Goal: Task Accomplishment & Management: Use online tool/utility

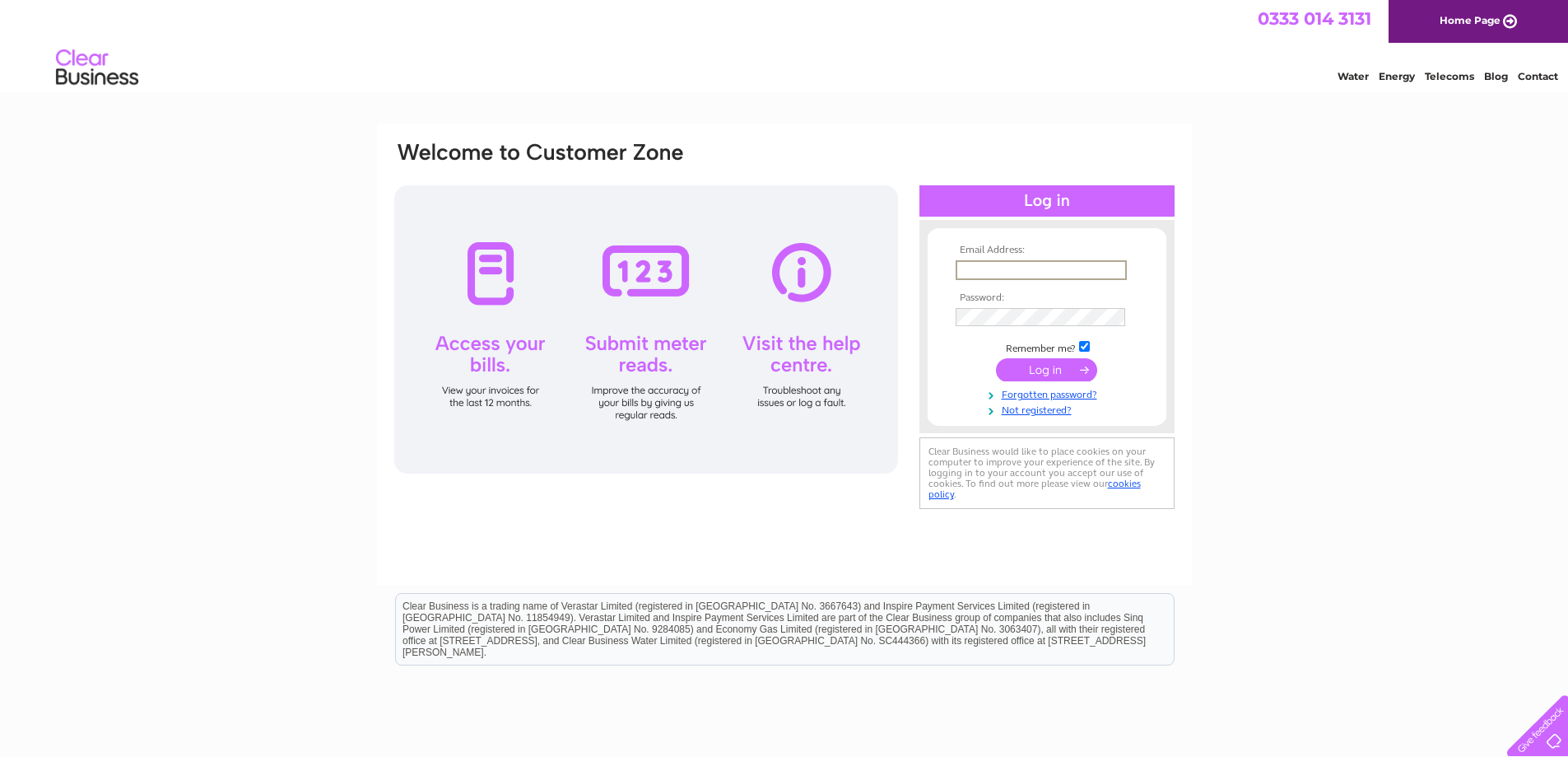
click at [984, 266] on input "text" at bounding box center [1041, 270] width 171 height 19
type input "jamesmcilraith2@outlook.com"
click at [1237, 446] on div "Email Address: jamesmcilraith2@outlook.com Password:" at bounding box center [784, 495] width 1568 height 742
click at [1029, 368] on input "submit" at bounding box center [1047, 367] width 101 height 23
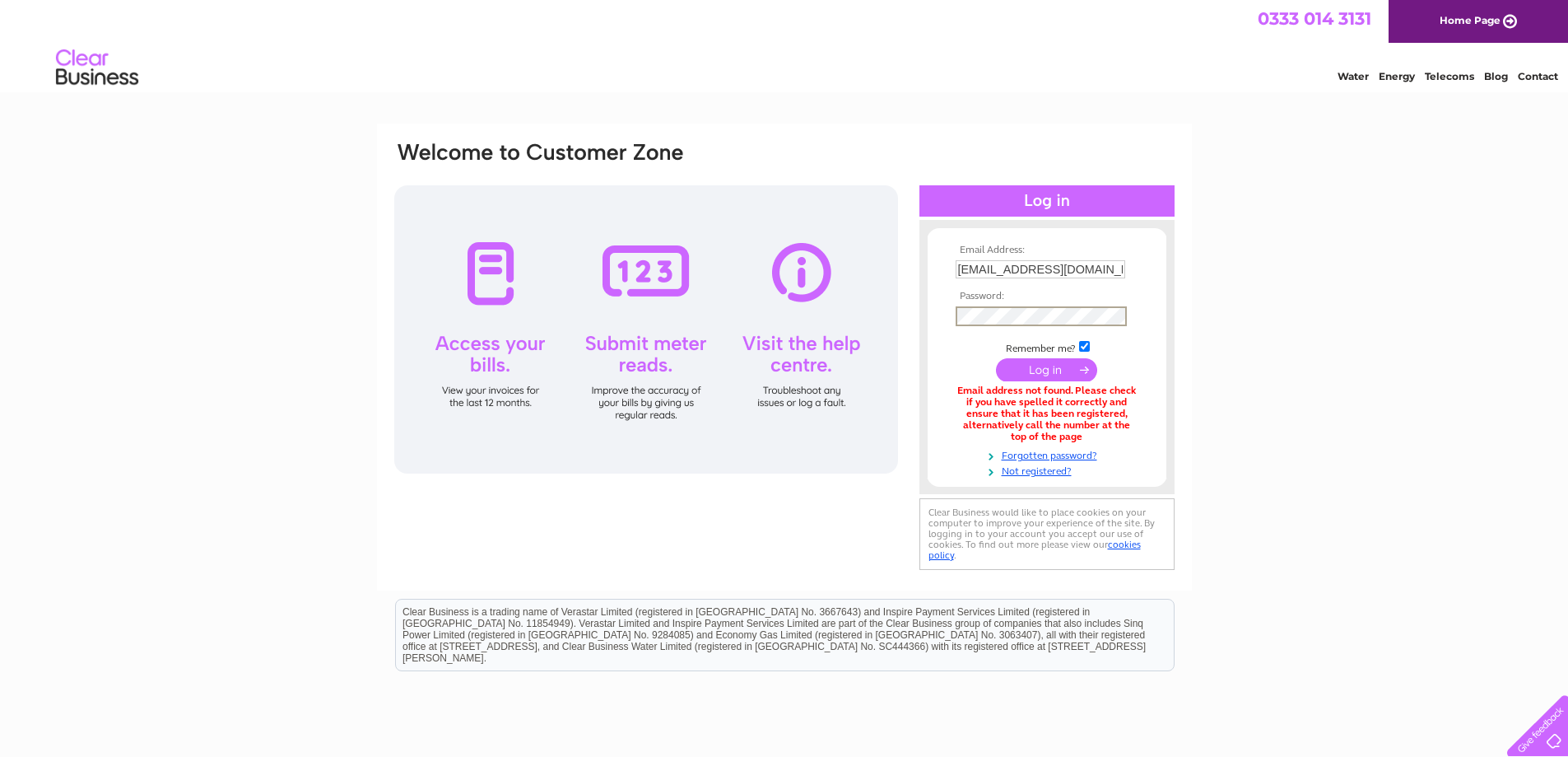
click at [1040, 269] on input "jamesmcilraith2@outlook.com" at bounding box center [1040, 270] width 169 height 18
click at [1109, 269] on input "jamesmcilraith@outlook.com" at bounding box center [1041, 270] width 171 height 19
click at [1086, 270] on input "jamesmcilraith@outlook.com" at bounding box center [1041, 270] width 171 height 19
type input "jamesmcilraith@btinternet.com"
click at [1049, 367] on input "submit" at bounding box center [1047, 367] width 101 height 23
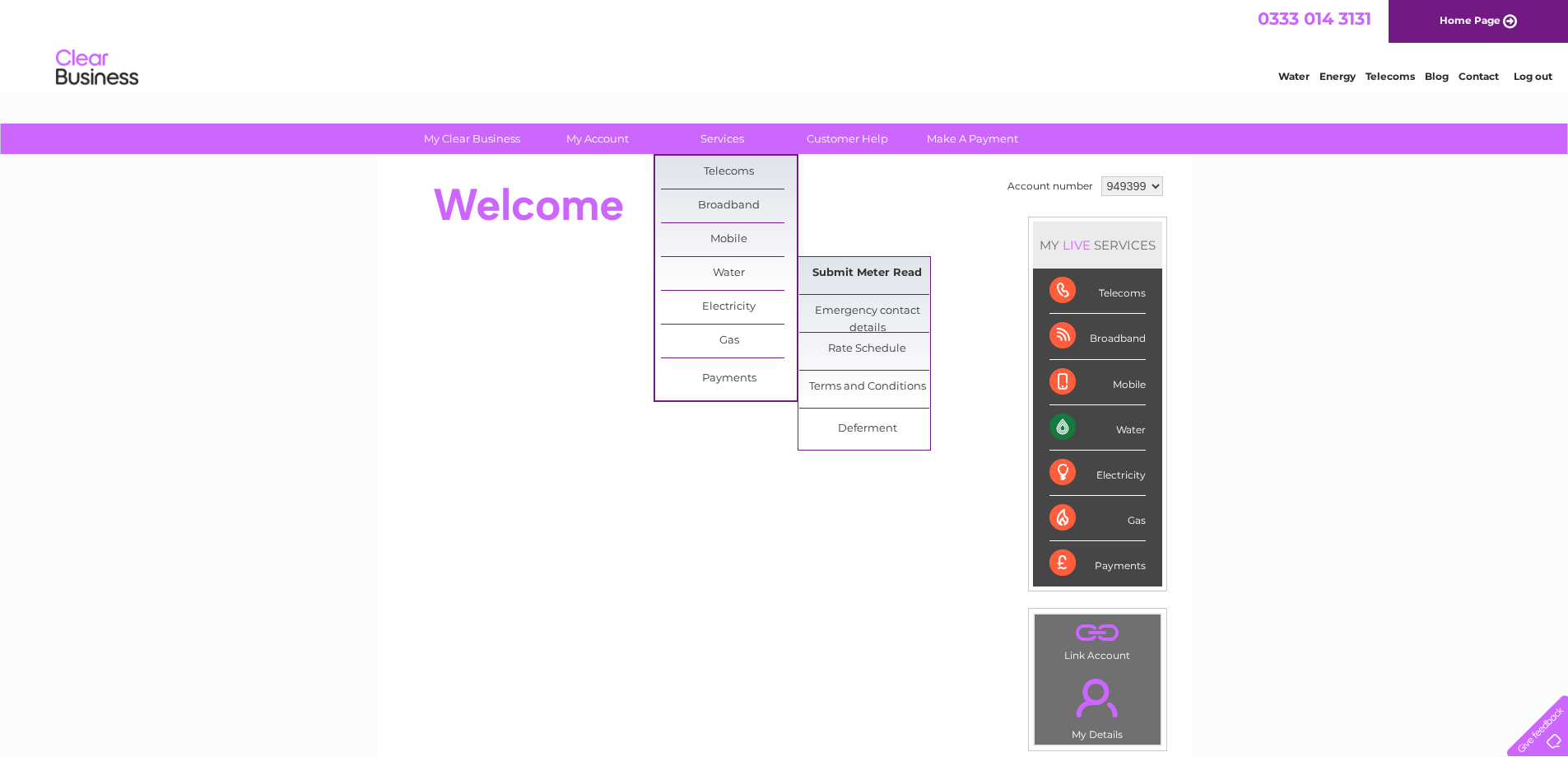
click at [821, 272] on link "Submit Meter Read" at bounding box center [867, 274] width 136 height 33
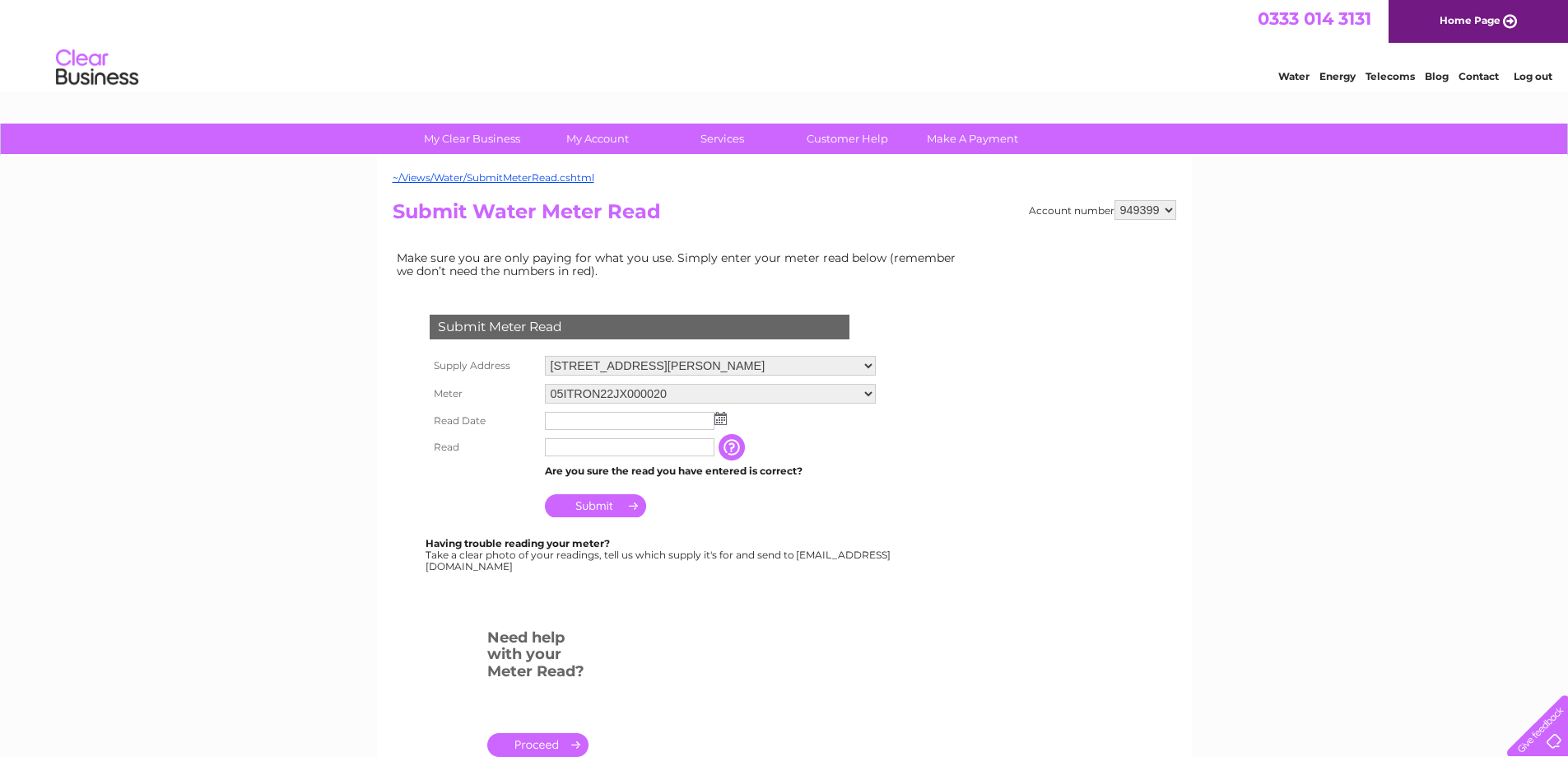
click at [720, 418] on img at bounding box center [720, 418] width 12 height 13
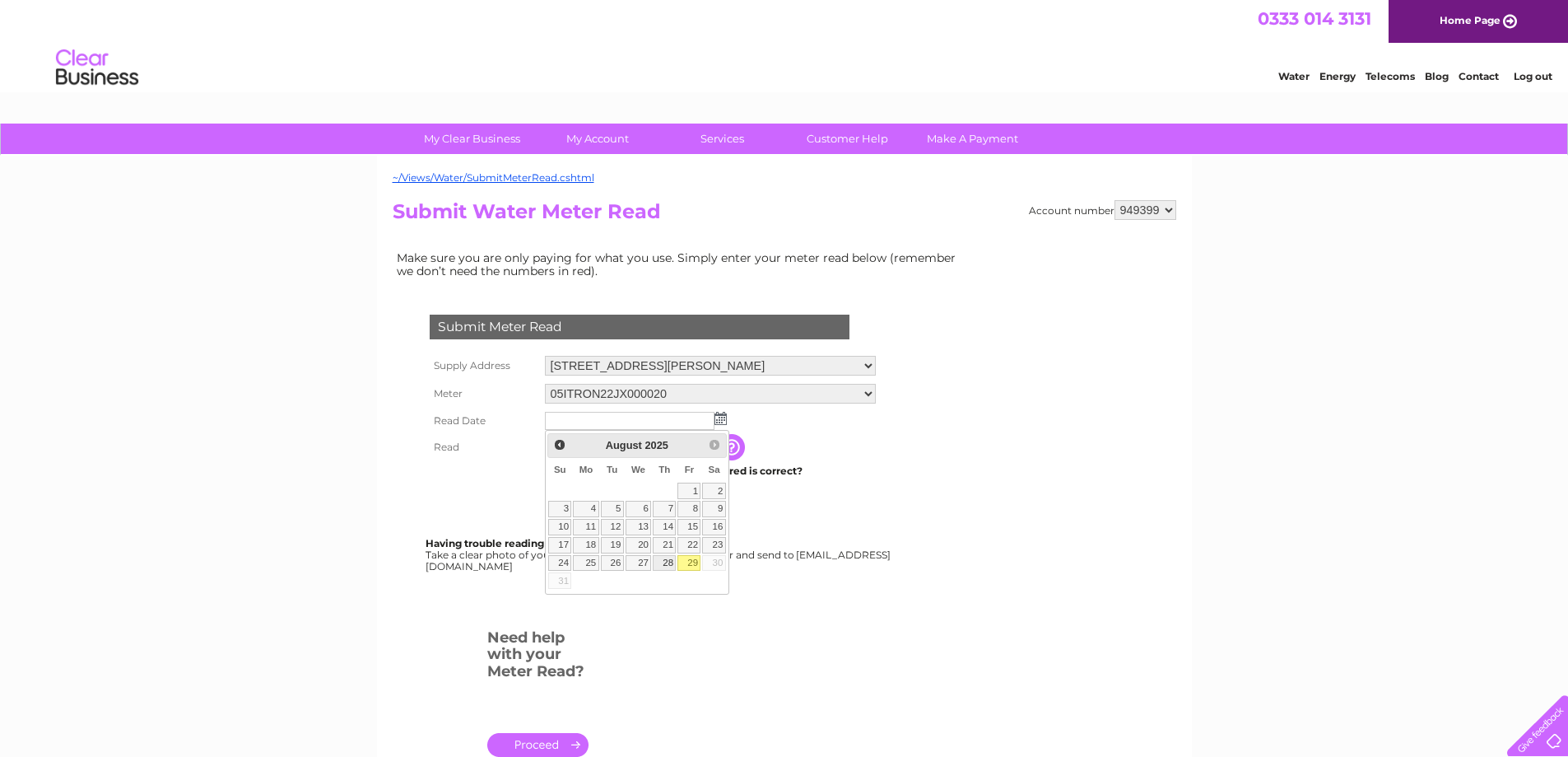
click at [669, 562] on link "28" at bounding box center [664, 564] width 23 height 17
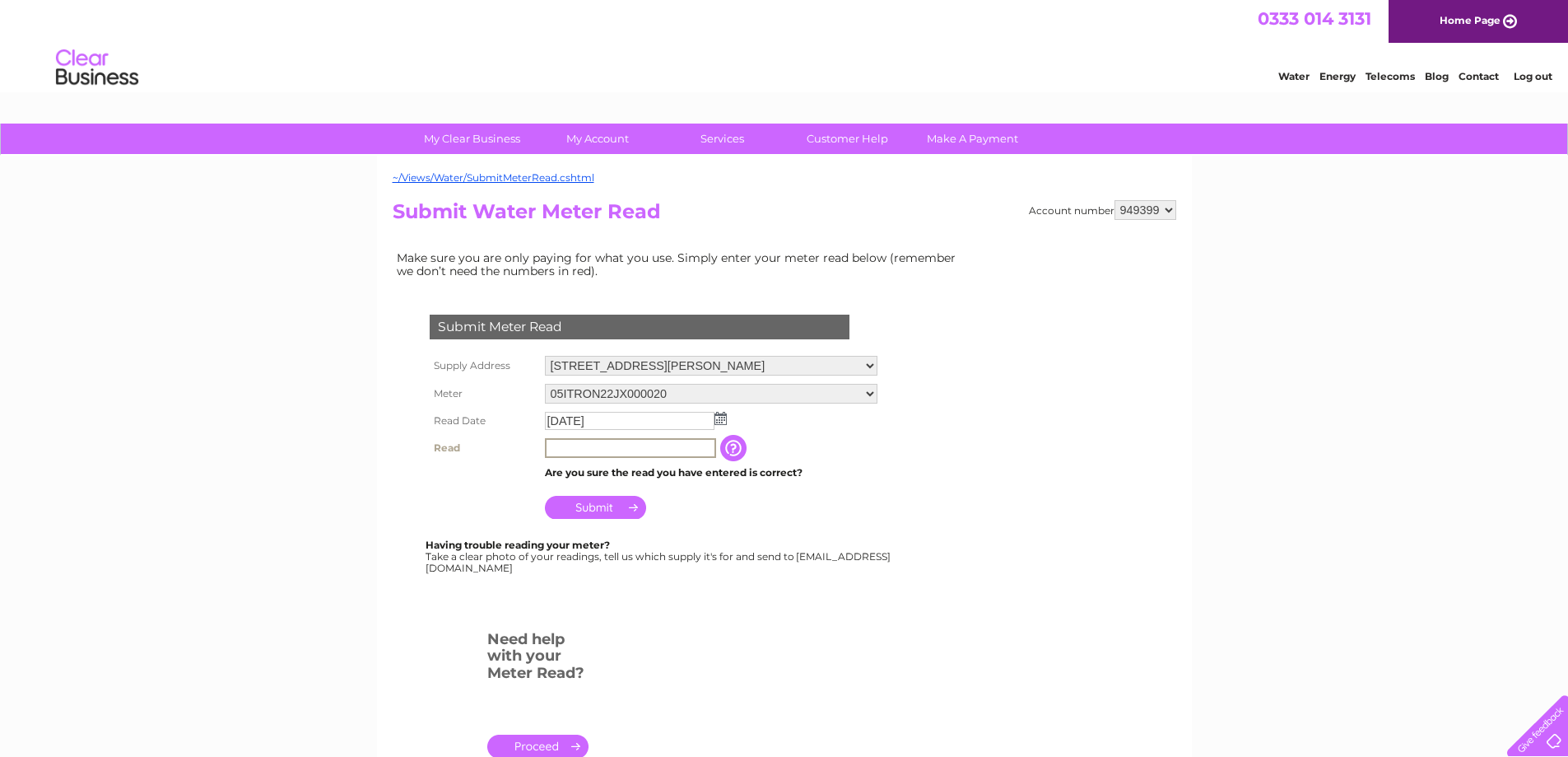
click at [658, 442] on input "text" at bounding box center [631, 448] width 171 height 19
click at [719, 418] on img at bounding box center [720, 418] width 12 height 13
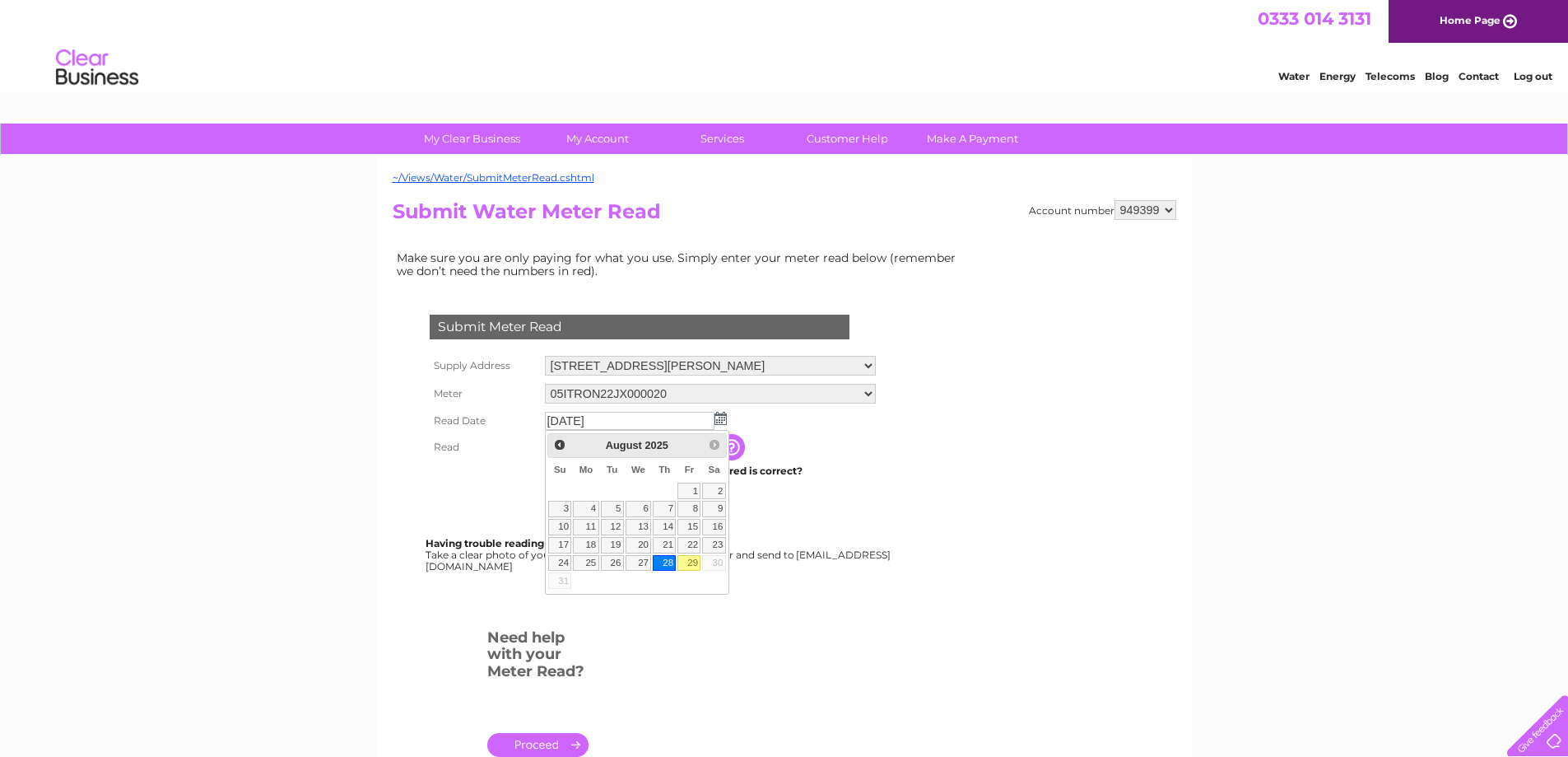
click at [693, 559] on link "29" at bounding box center [689, 564] width 23 height 17
type input "2025/08/29"
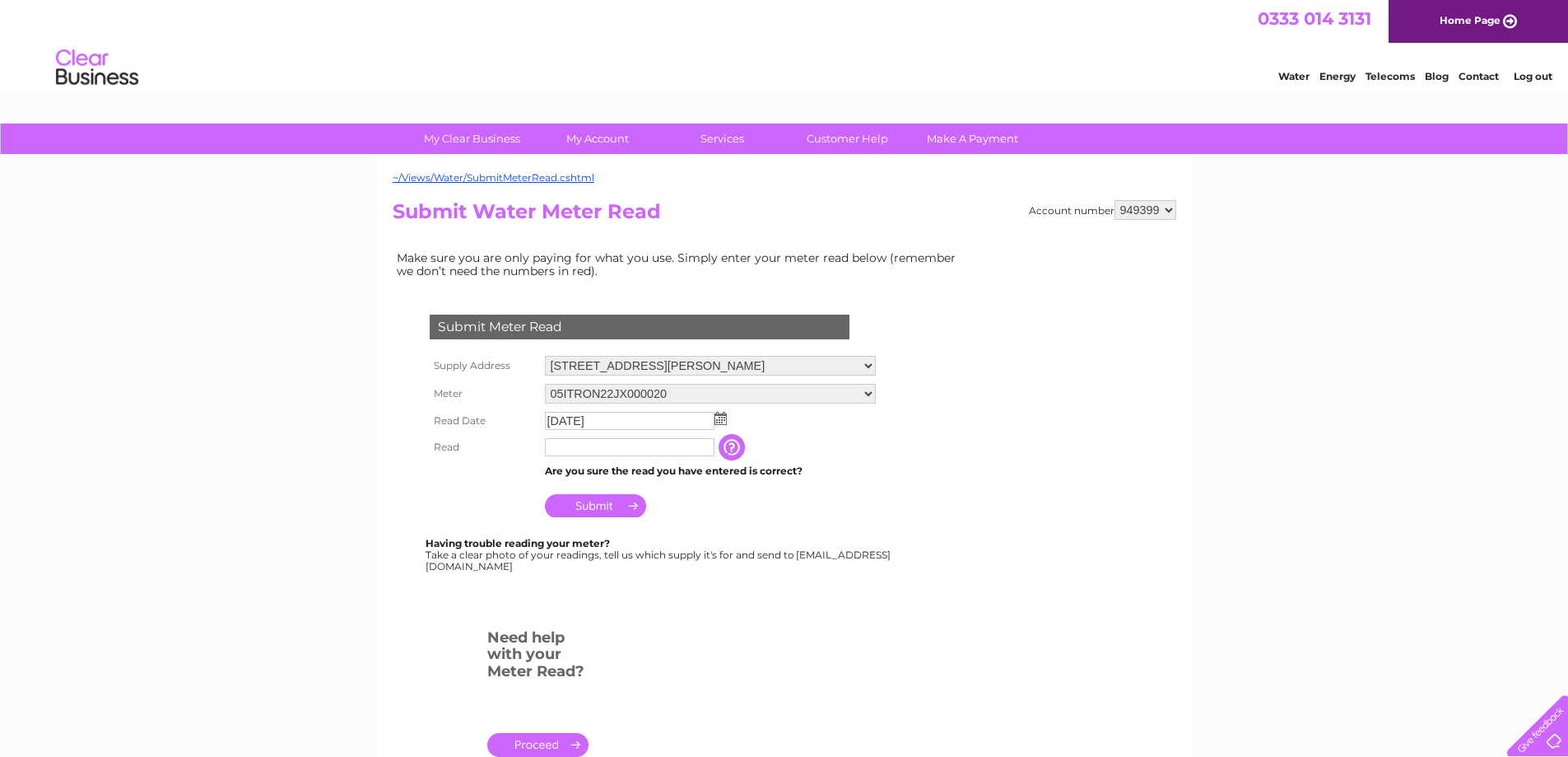
click at [554, 448] on input "text" at bounding box center [630, 448] width 169 height 18
type input "00884"
click at [721, 417] on img at bounding box center [720, 418] width 12 height 13
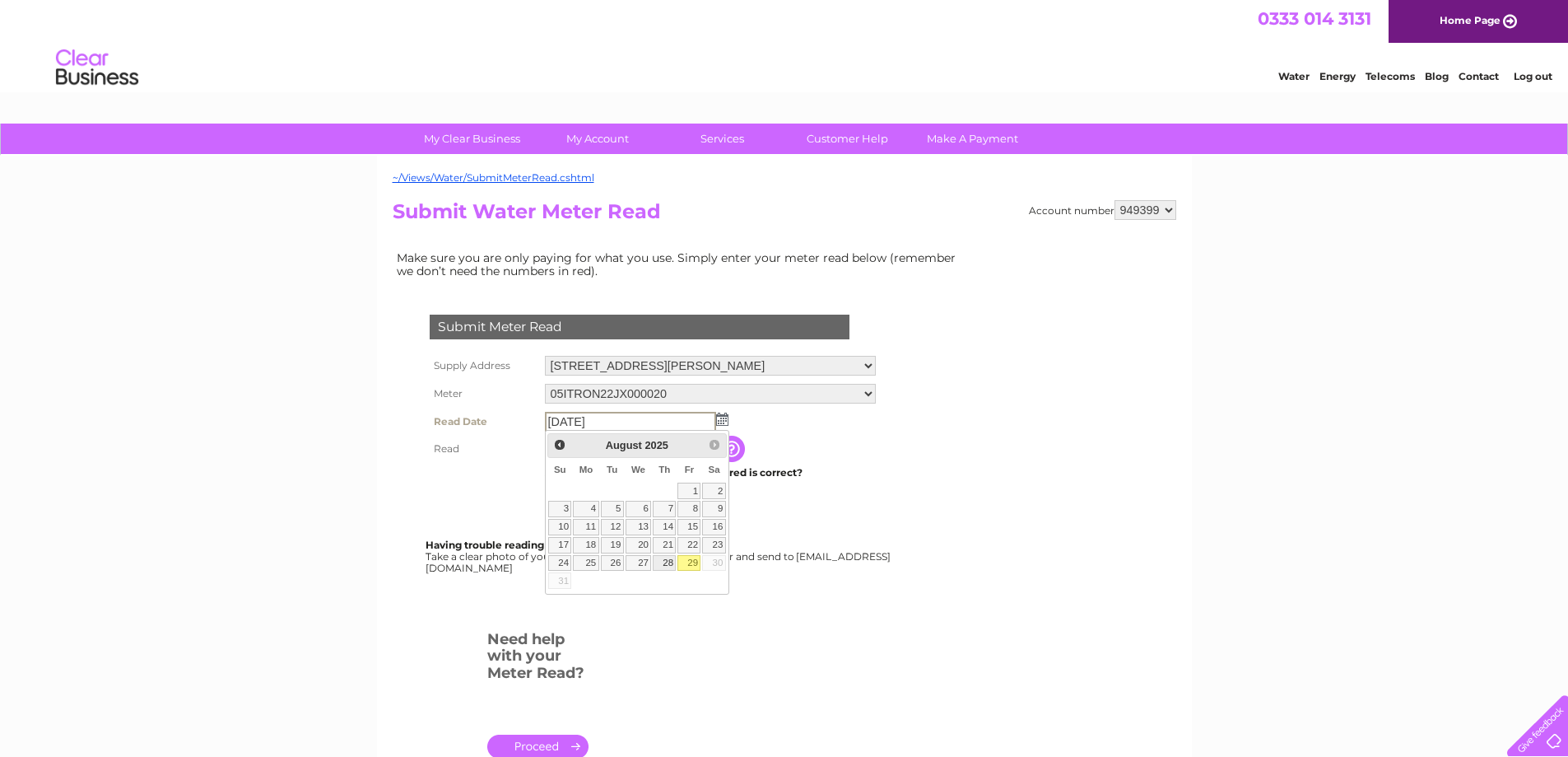
click at [671, 560] on link "28" at bounding box center [664, 564] width 23 height 17
type input "2025/08/28"
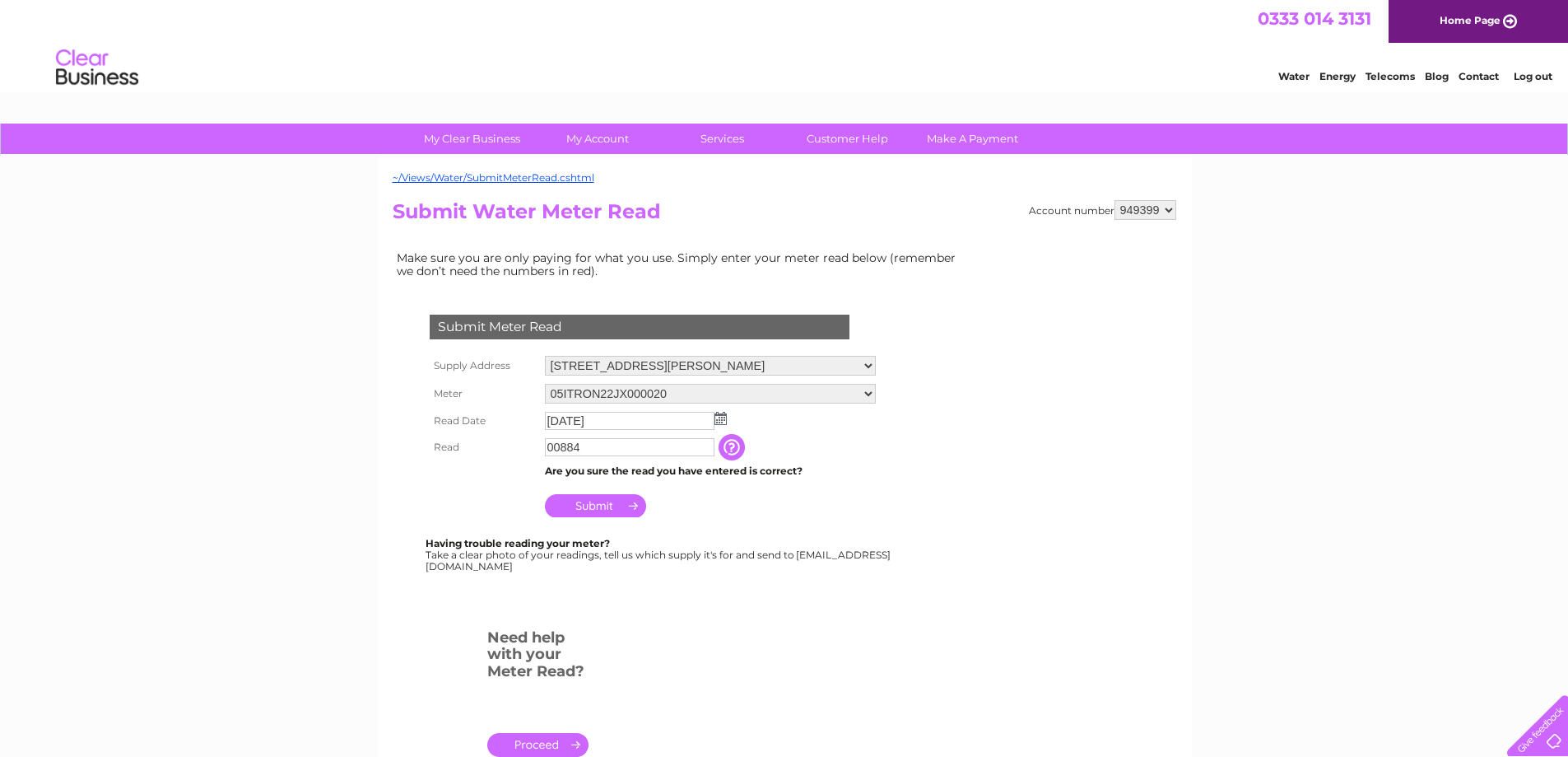
click at [135, 449] on div "My Clear Business Login Details My Details My Preferences Link Account My Accou…" at bounding box center [784, 612] width 1568 height 978
click at [595, 502] on input "Submit" at bounding box center [596, 505] width 101 height 23
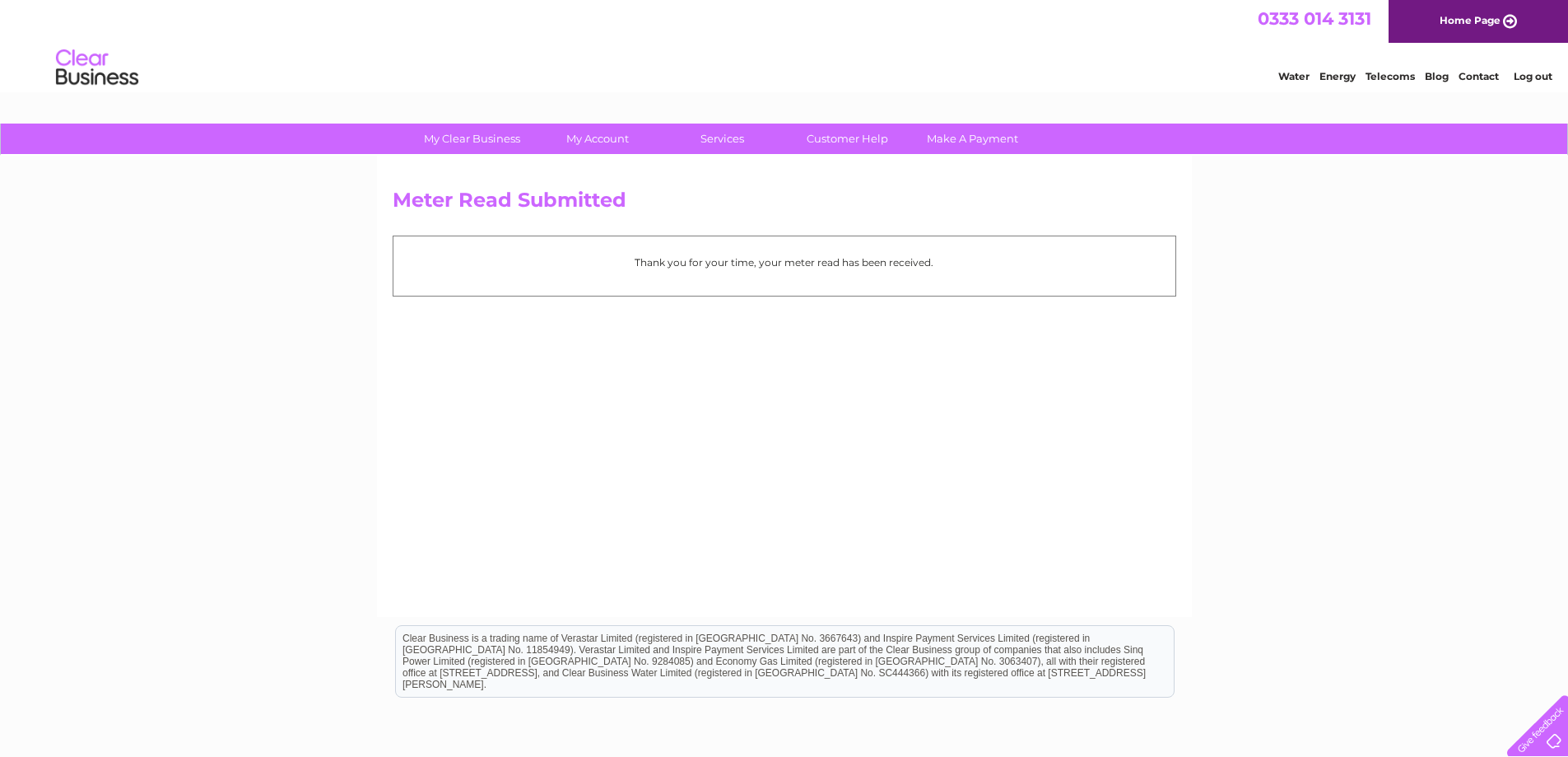
click at [1458, 19] on link "Home Page" at bounding box center [1478, 21] width 180 height 42
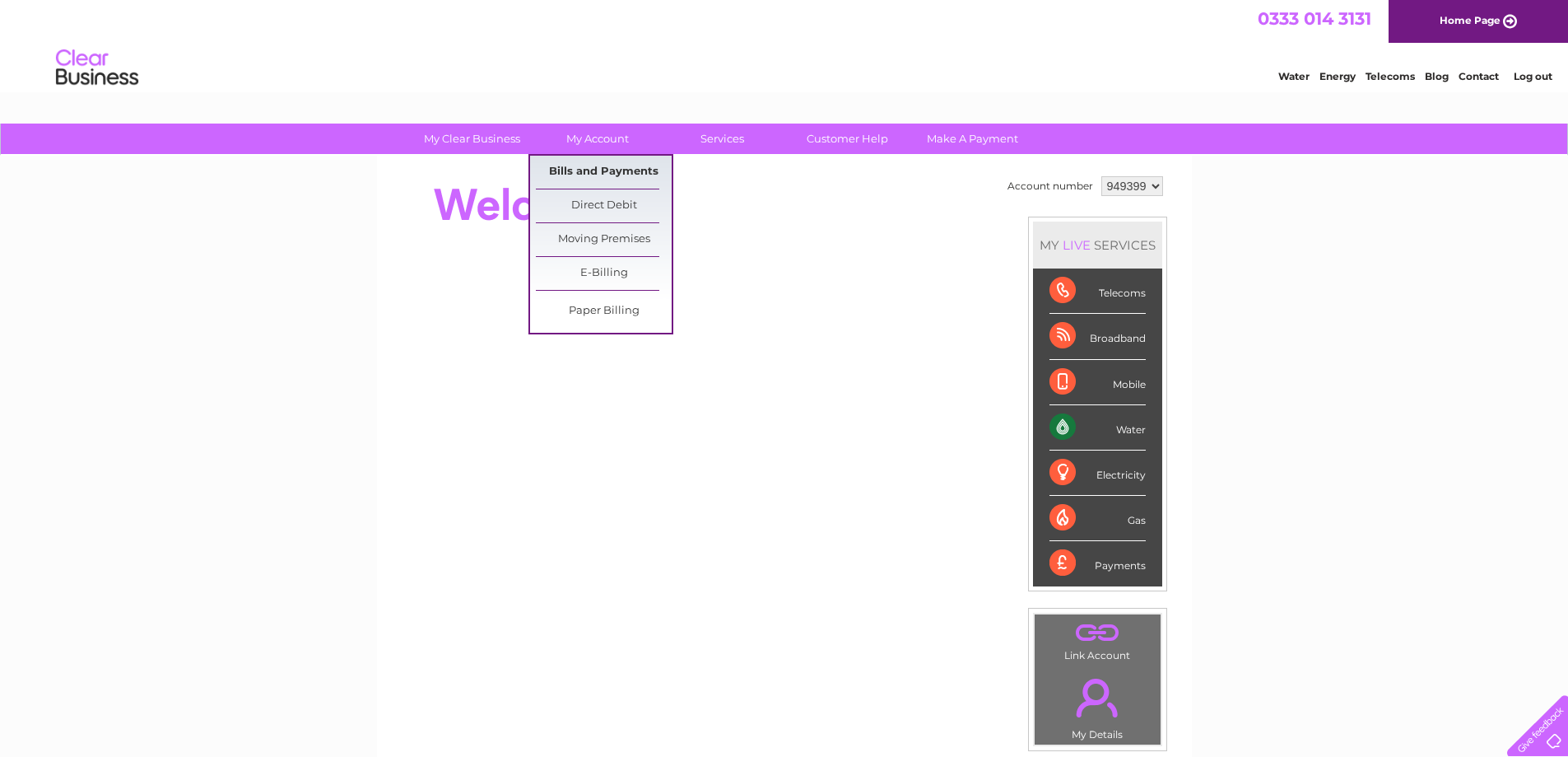
click at [587, 168] on link "Bills and Payments" at bounding box center [604, 172] width 136 height 33
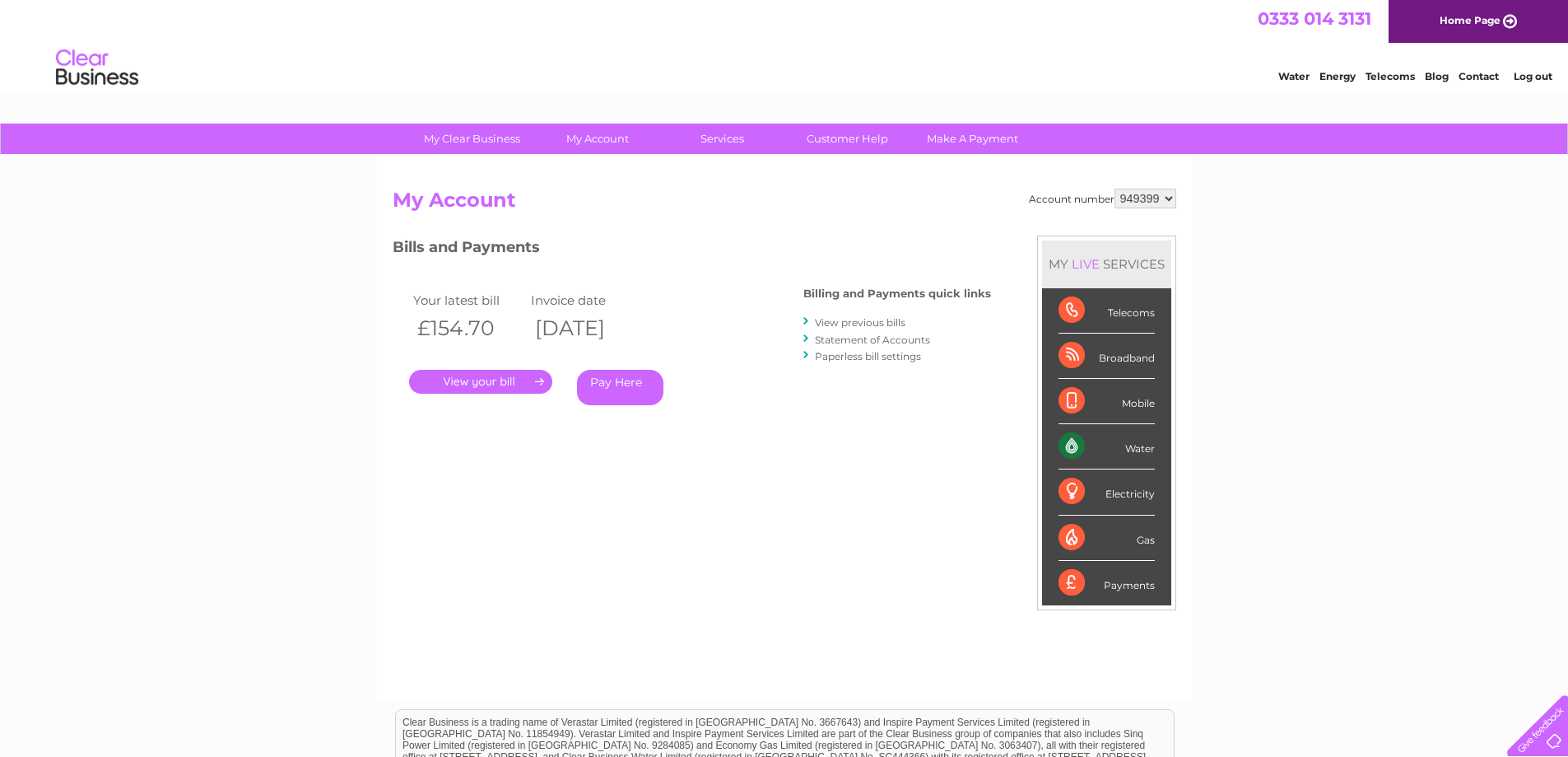
click at [1518, 74] on link "Log out" at bounding box center [1533, 76] width 39 height 12
